Goal: Contribute content

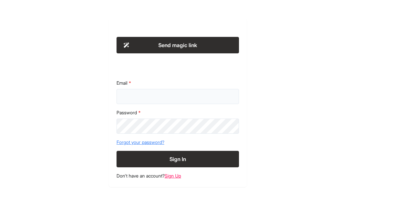
type input "**********"
click at [182, 155] on button "Sign In" at bounding box center [177, 159] width 122 height 16
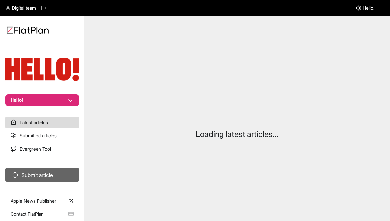
click at [44, 175] on button "Submit article" at bounding box center [42, 175] width 74 height 14
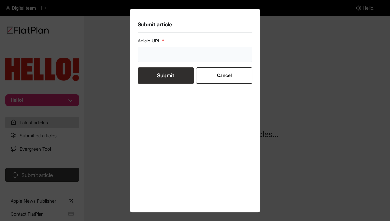
click at [196, 55] on input "url" at bounding box center [195, 54] width 115 height 15
paste input "[URL][DOMAIN_NAME]"
type input "[URL][DOMAIN_NAME]"
click at [162, 77] on button "Submit" at bounding box center [166, 75] width 56 height 16
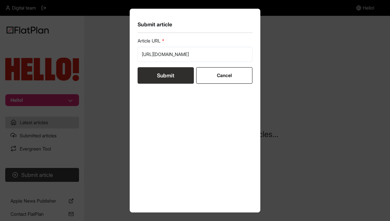
scroll to position [0, 0]
